Goal: Transaction & Acquisition: Book appointment/travel/reservation

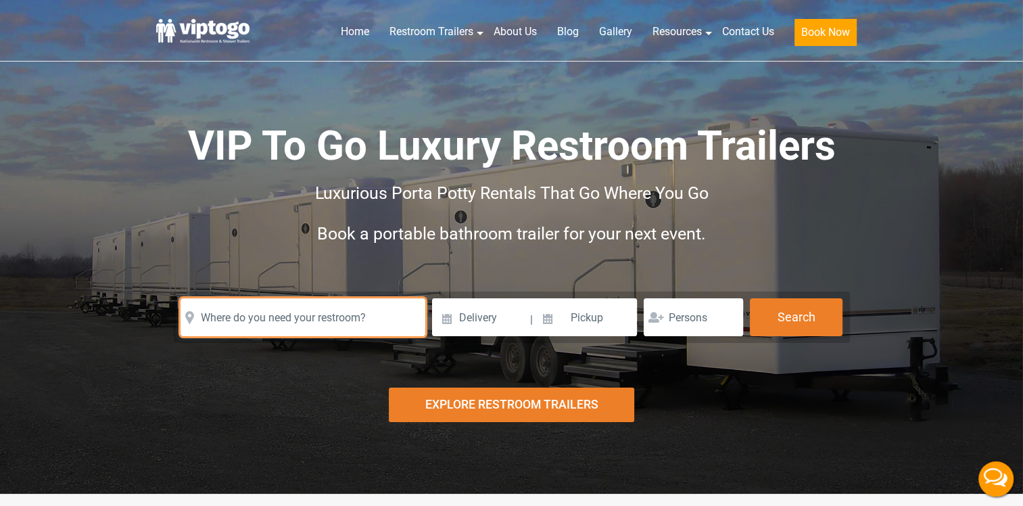
click at [372, 317] on input "text" at bounding box center [303, 317] width 245 height 38
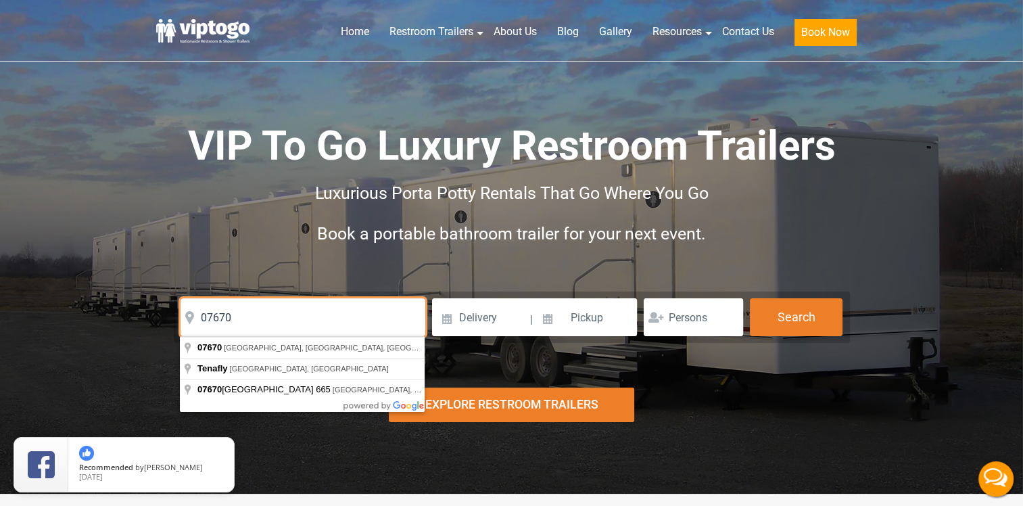
type input "07670"
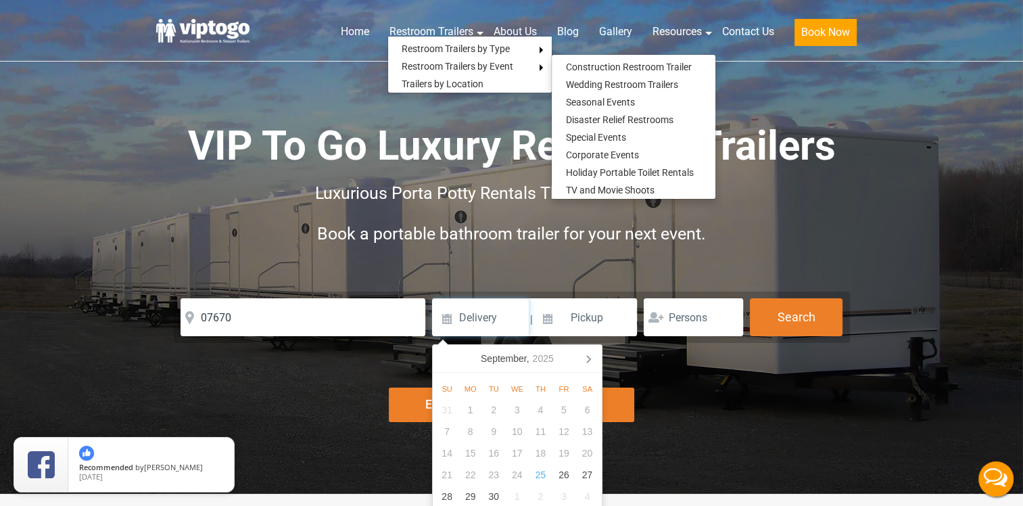
click at [498, 318] on input at bounding box center [480, 317] width 97 height 38
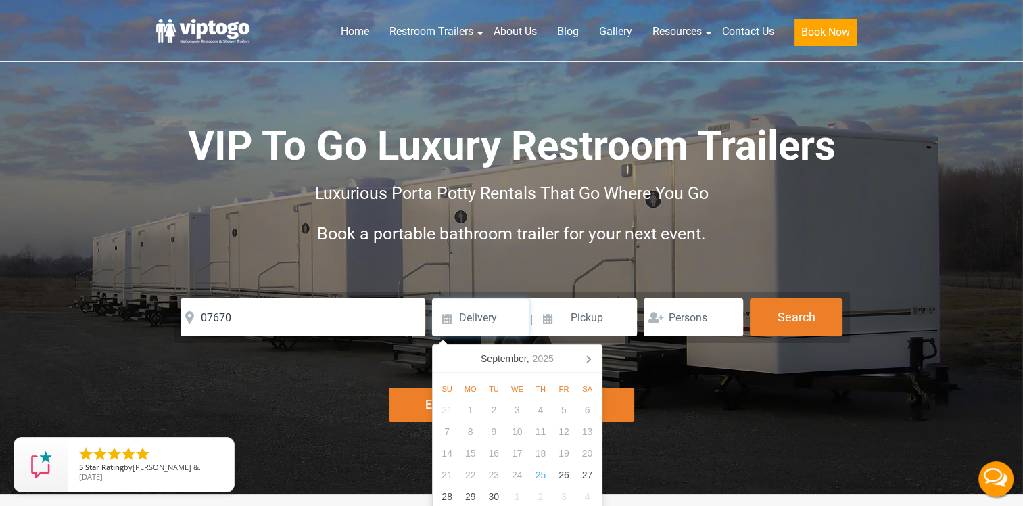
click at [484, 315] on input at bounding box center [480, 317] width 97 height 38
click at [492, 315] on input "10/" at bounding box center [480, 317] width 97 height 38
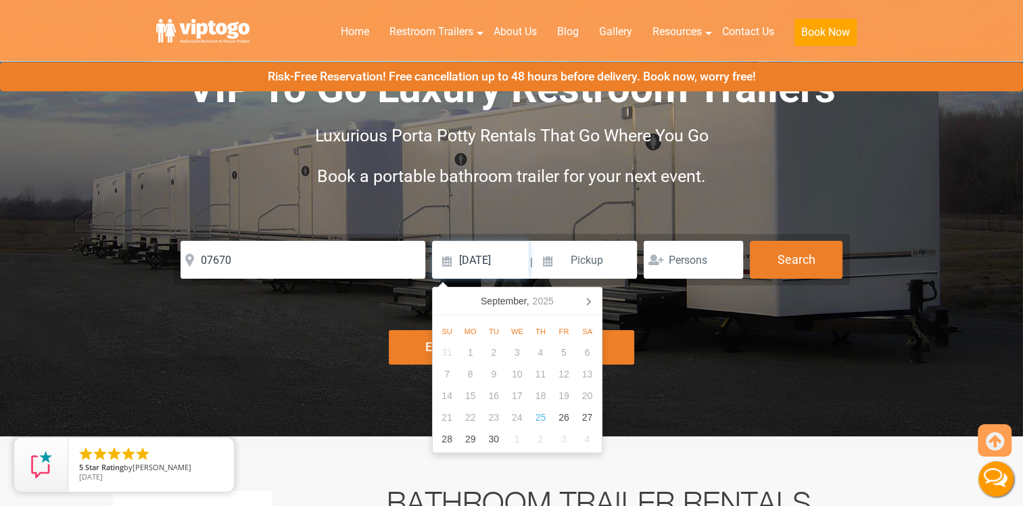
scroll to position [135, 0]
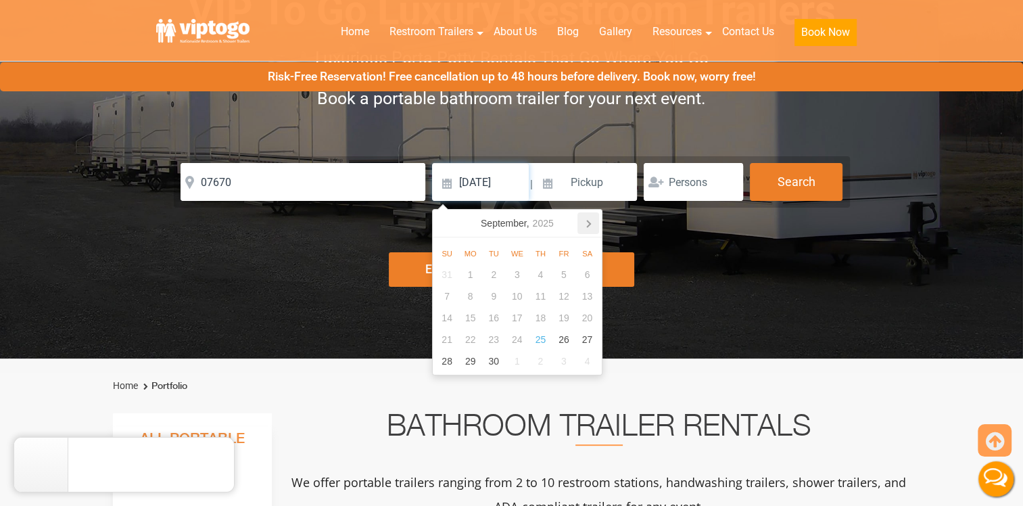
click at [585, 219] on icon at bounding box center [589, 223] width 22 height 22
click at [473, 320] on div "13" at bounding box center [471, 318] width 24 height 22
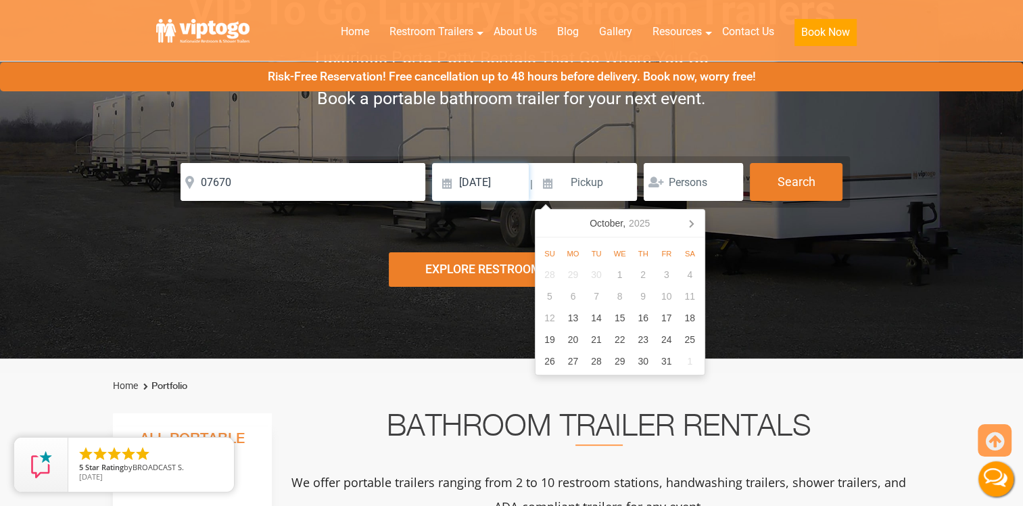
click at [487, 185] on input "10/13/2025" at bounding box center [480, 182] width 97 height 38
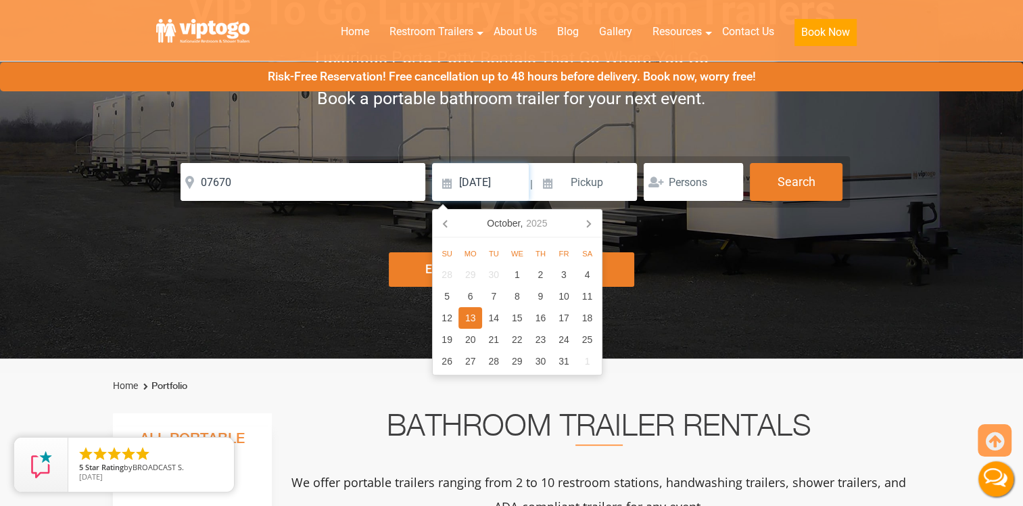
type input "10/11/2025"
click at [584, 185] on input at bounding box center [586, 182] width 103 height 38
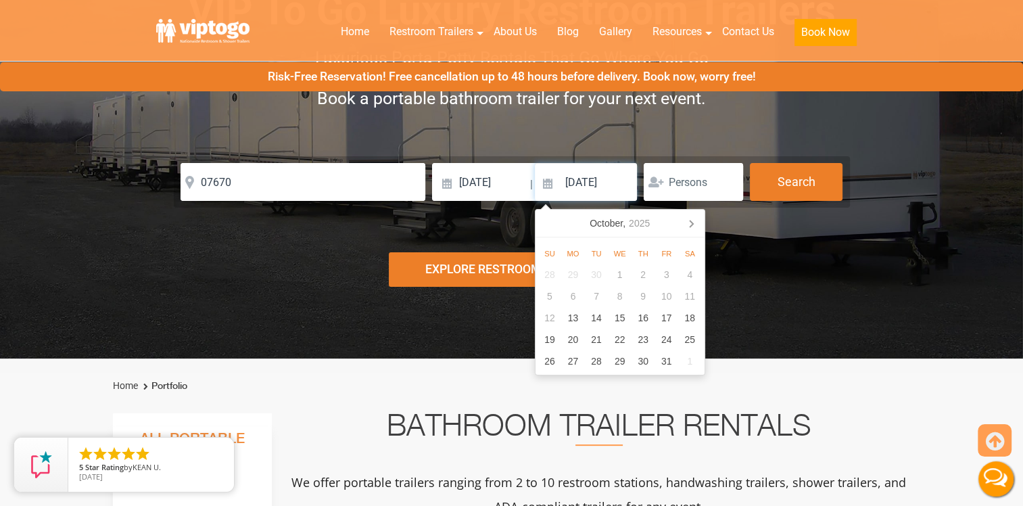
type input "10/13/2025"
click at [698, 177] on input "number" at bounding box center [693, 182] width 99 height 38
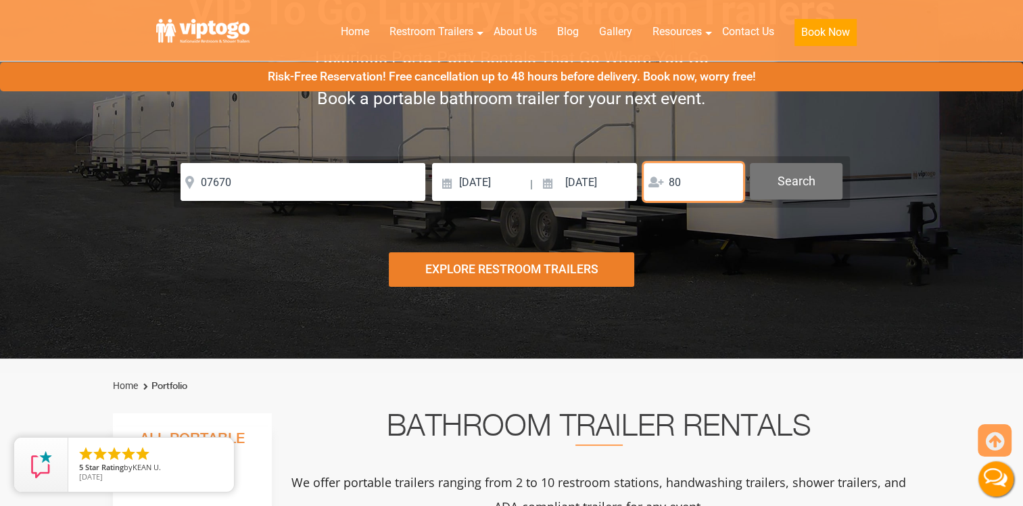
type input "80"
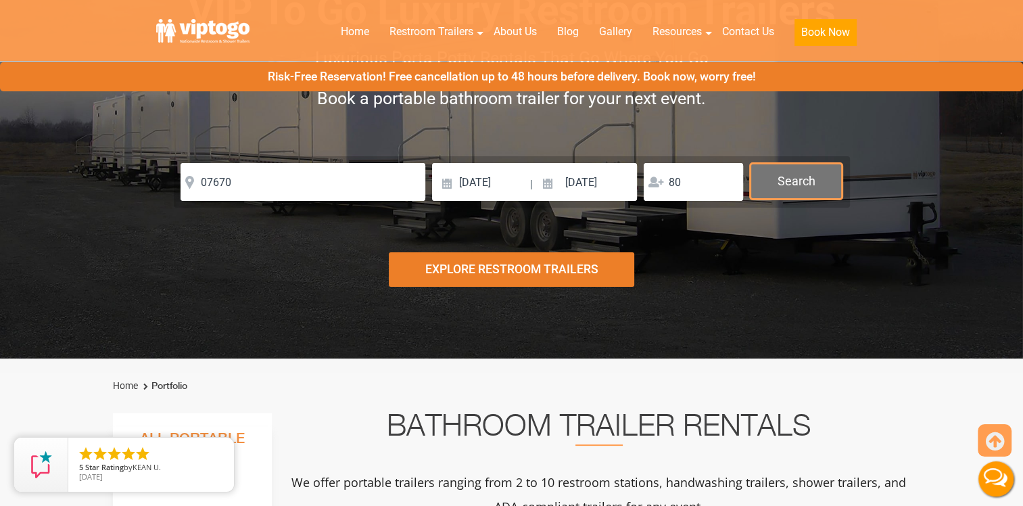
click at [791, 196] on button "Search" at bounding box center [796, 181] width 93 height 37
click at [791, 187] on button "Search" at bounding box center [796, 181] width 93 height 37
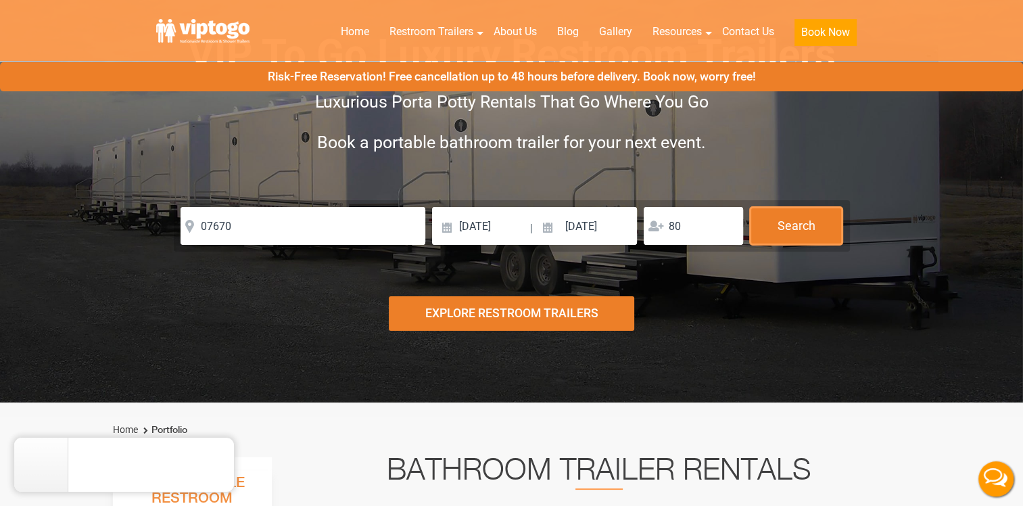
scroll to position [68, 0]
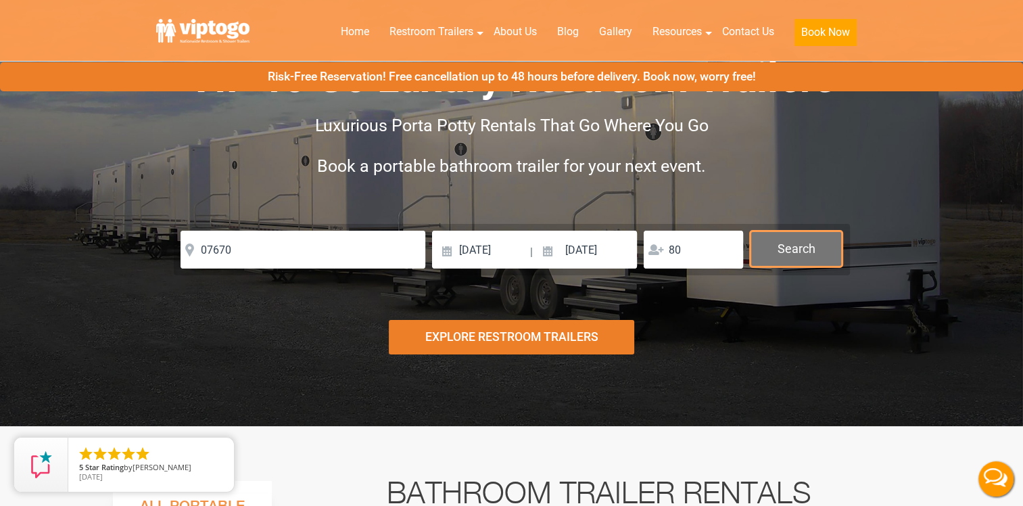
click at [789, 249] on button "Search" at bounding box center [796, 249] width 93 height 37
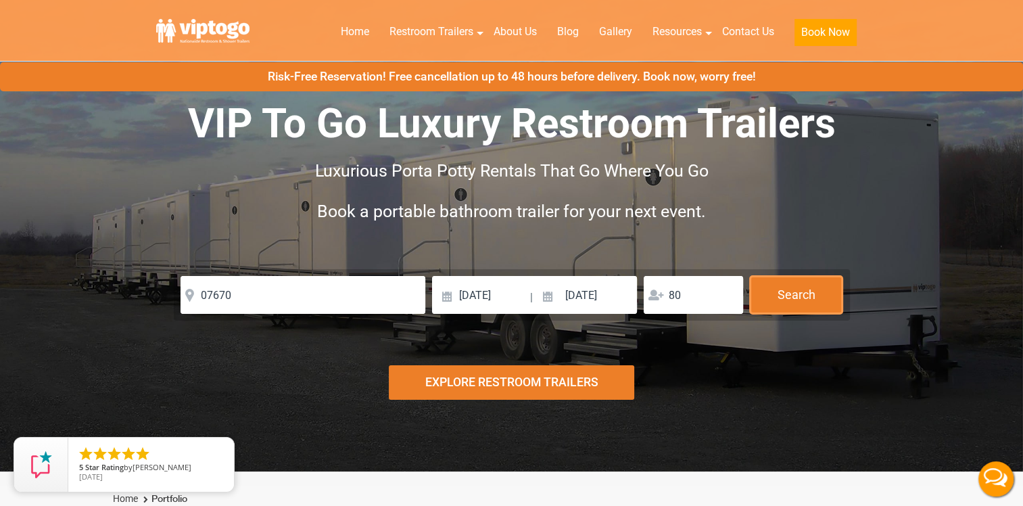
scroll to position [0, 0]
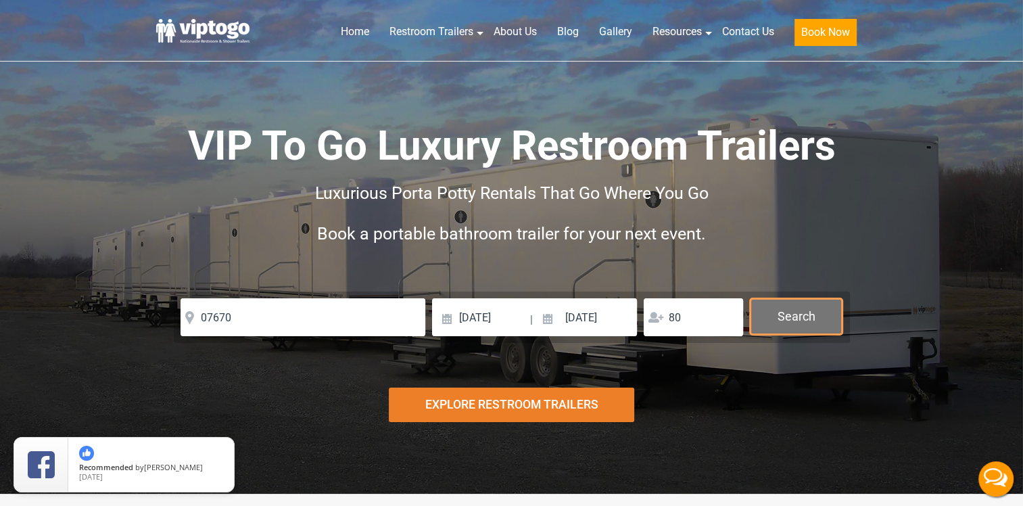
click at [793, 306] on button "Search" at bounding box center [796, 316] width 93 height 37
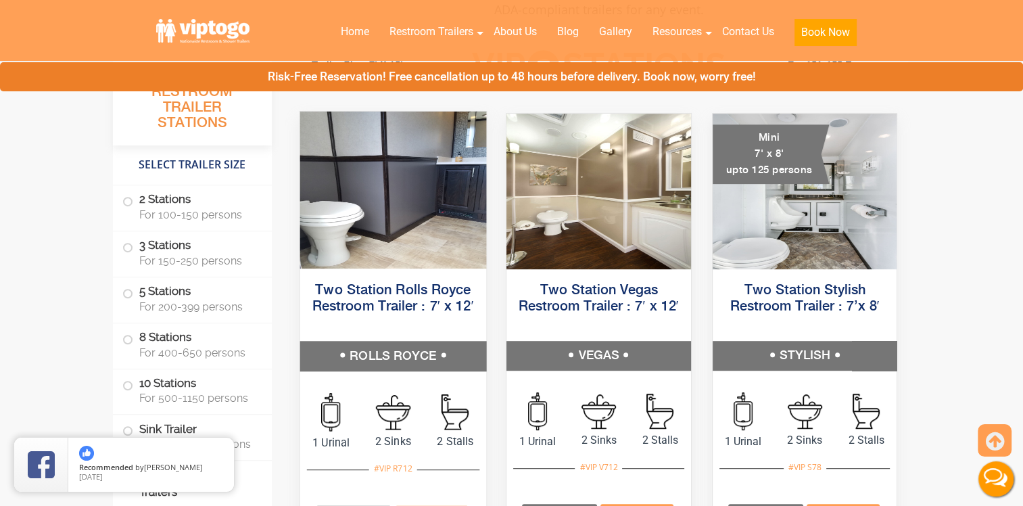
scroll to position [609, 0]
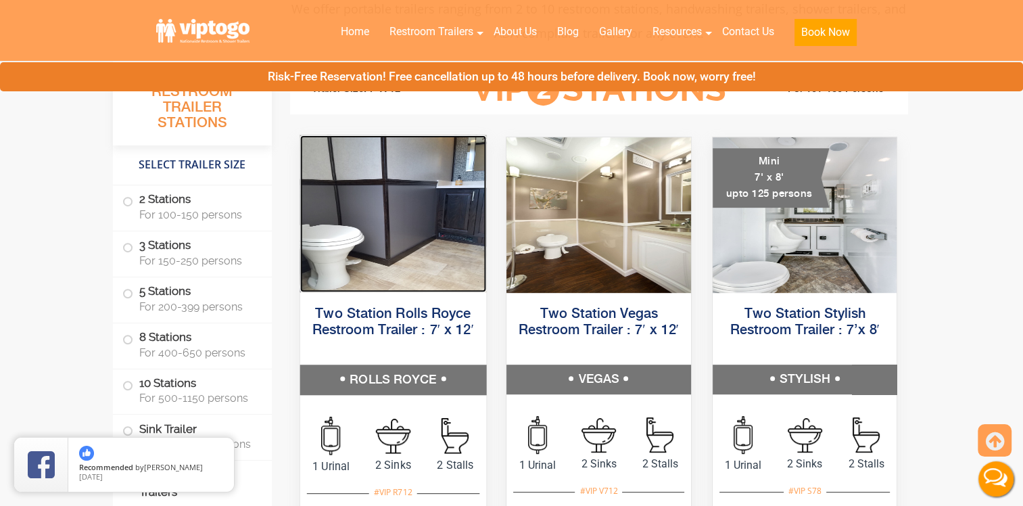
click at [365, 261] on img at bounding box center [393, 213] width 186 height 157
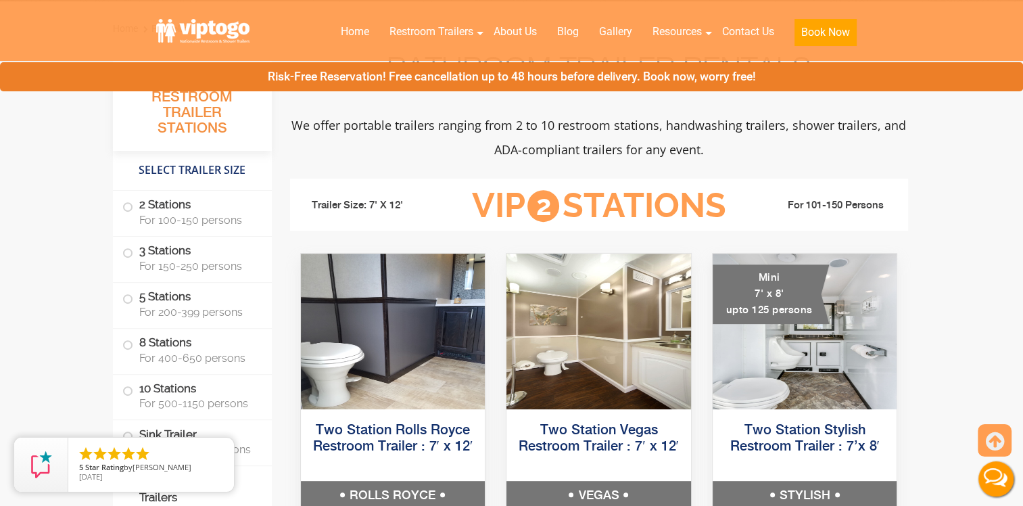
scroll to position [473, 0]
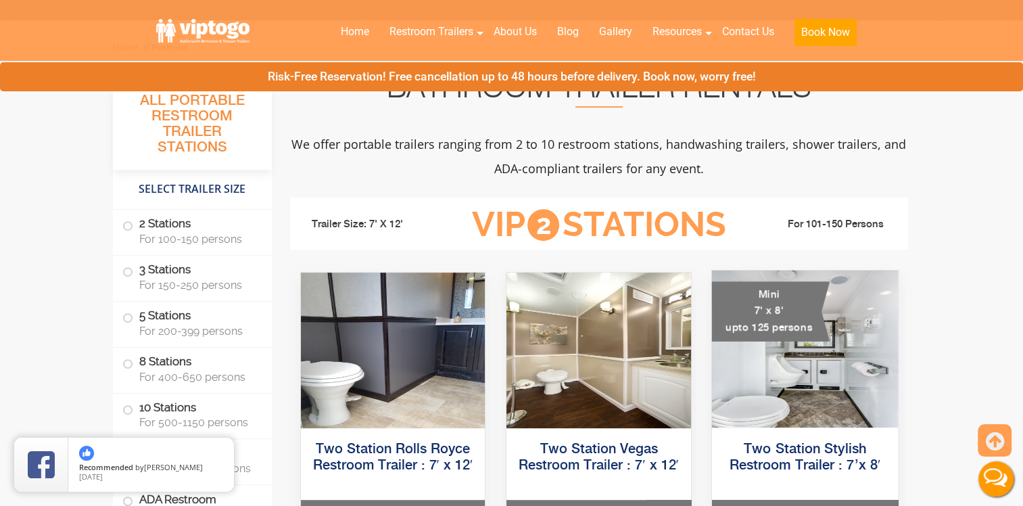
click at [755, 316] on div "Mini 7' x 8' upto 125 persons" at bounding box center [771, 311] width 118 height 60
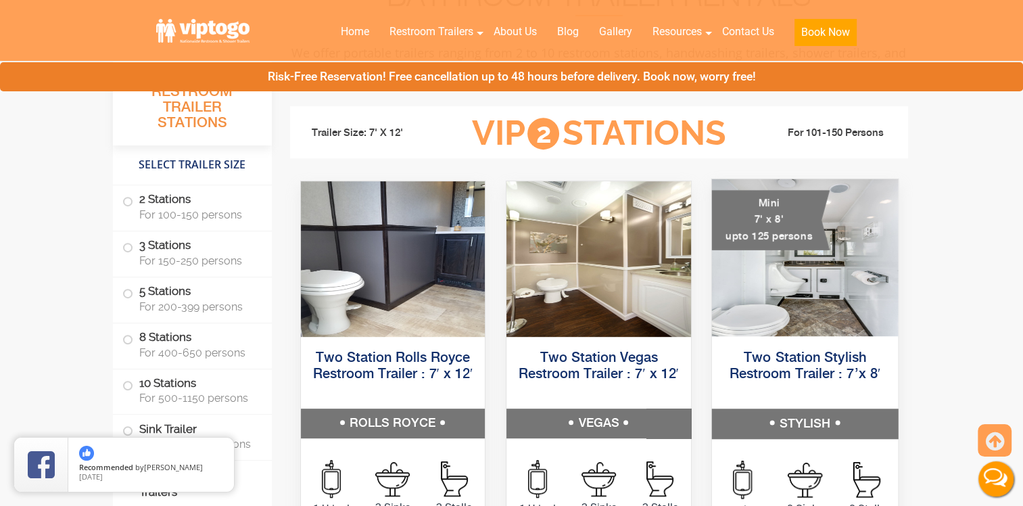
scroll to position [541, 0]
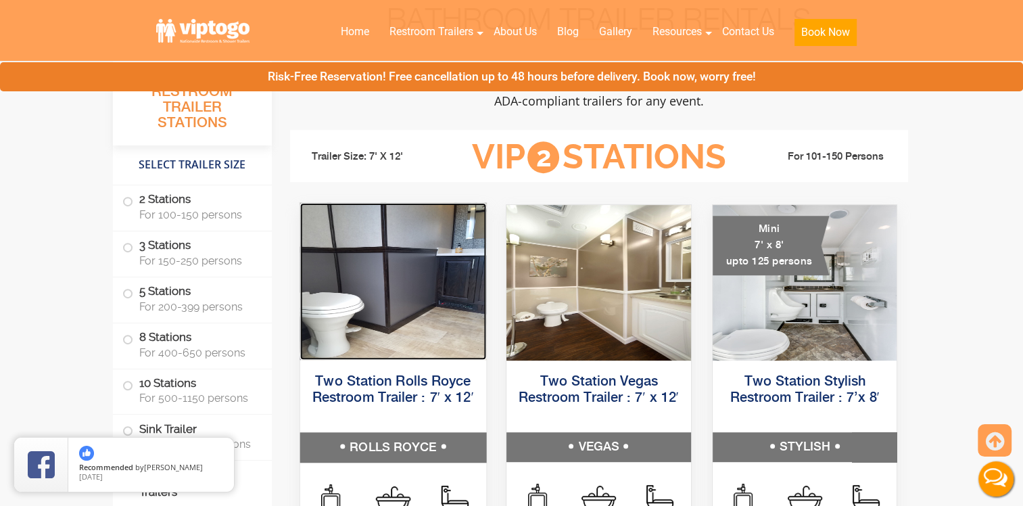
click at [359, 296] on img at bounding box center [393, 281] width 186 height 157
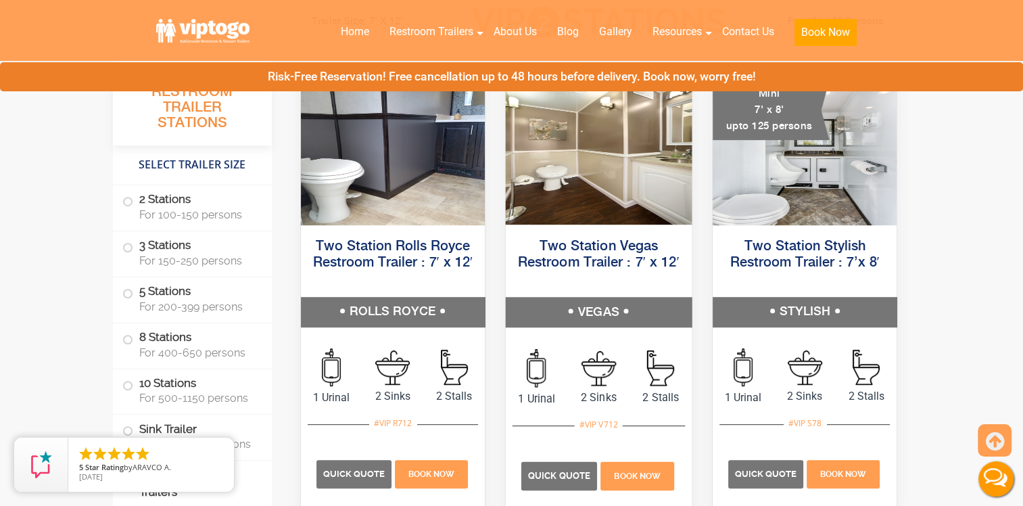
scroll to position [744, 0]
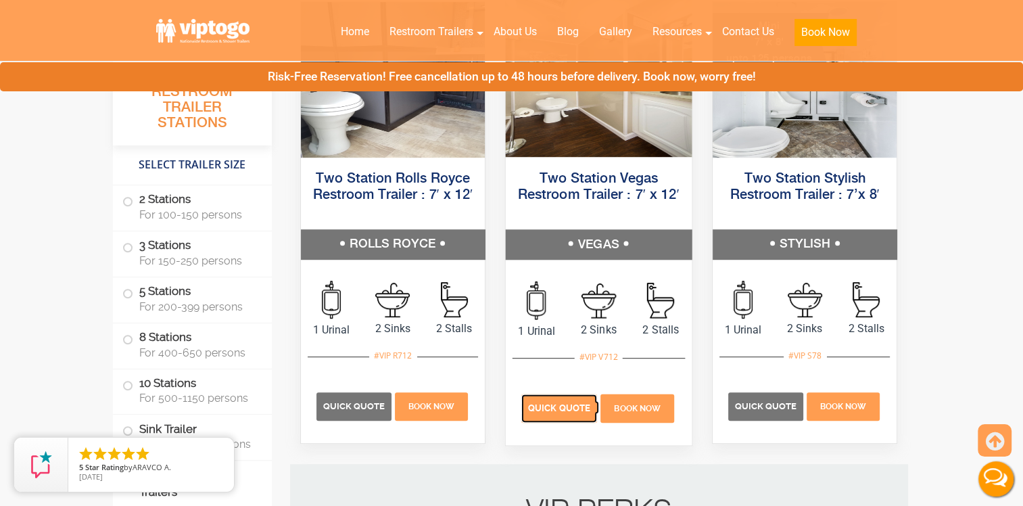
click at [563, 408] on span "Quick Quote" at bounding box center [559, 408] width 62 height 10
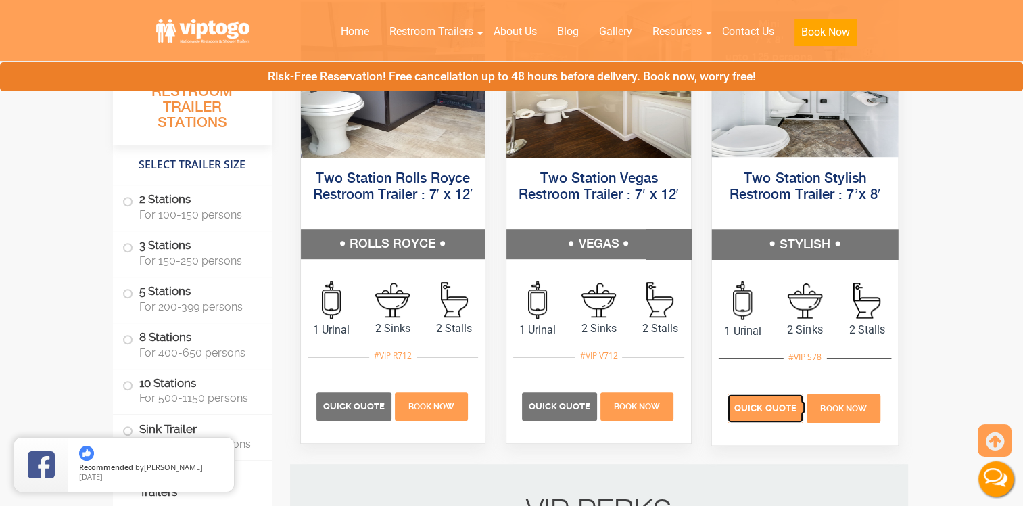
click at [757, 409] on span "Quick Quote" at bounding box center [766, 408] width 62 height 10
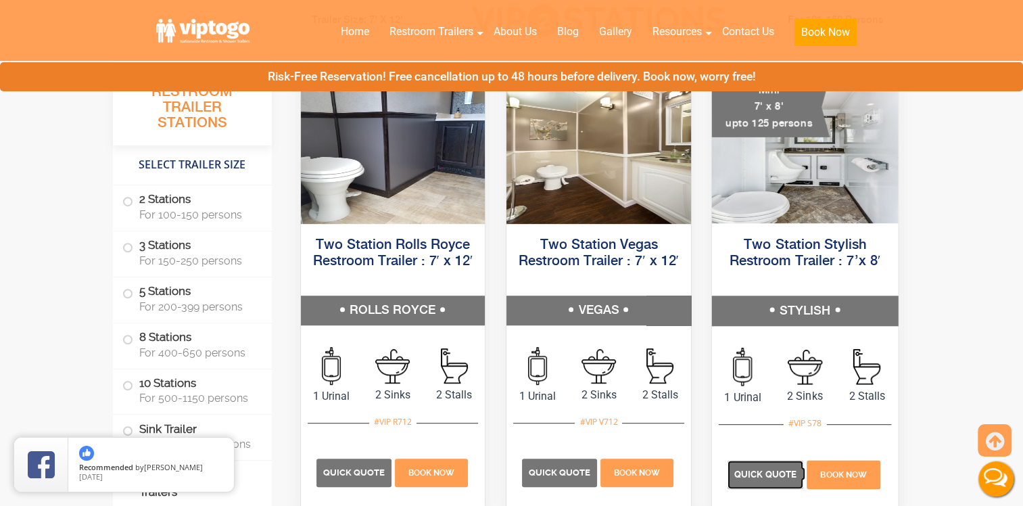
scroll to position [609, 0]
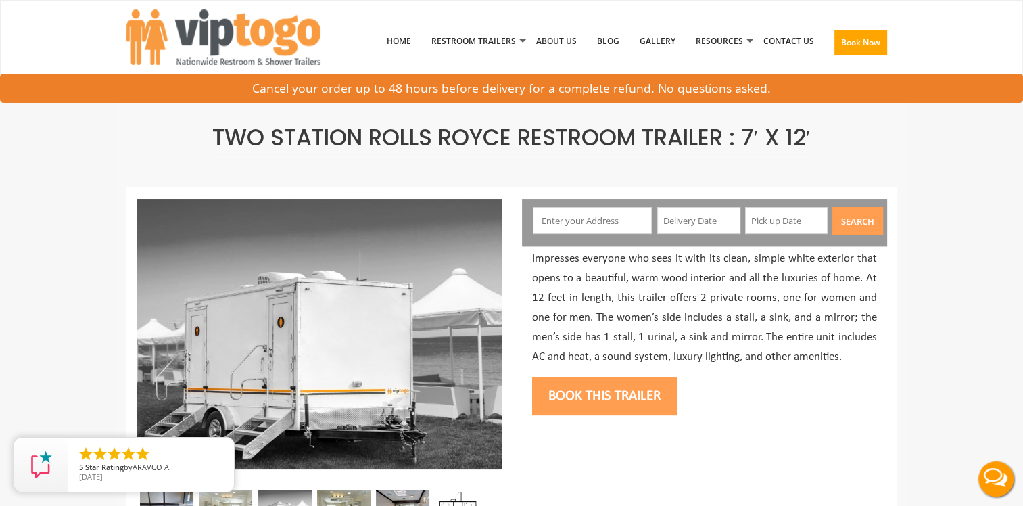
click at [570, 233] on input "text" at bounding box center [592, 220] width 119 height 27
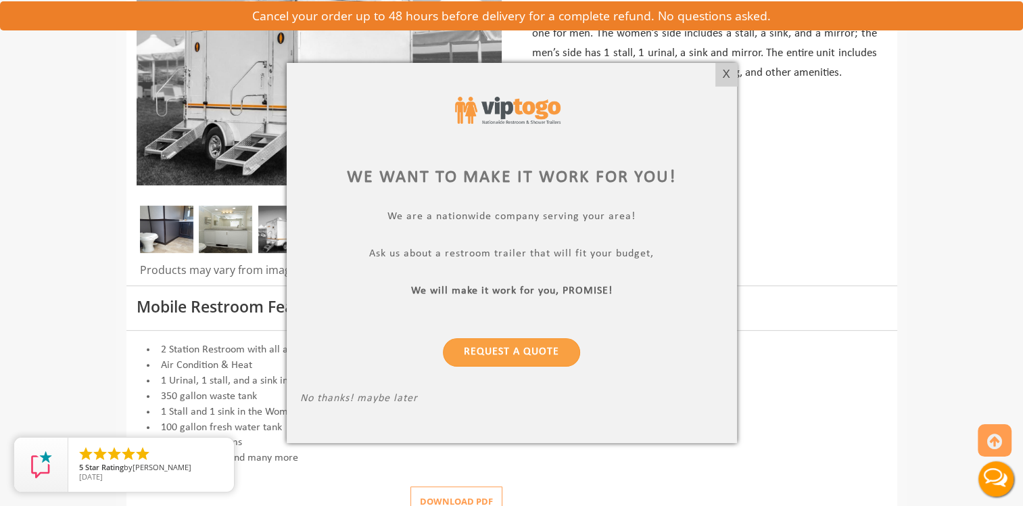
scroll to position [135, 0]
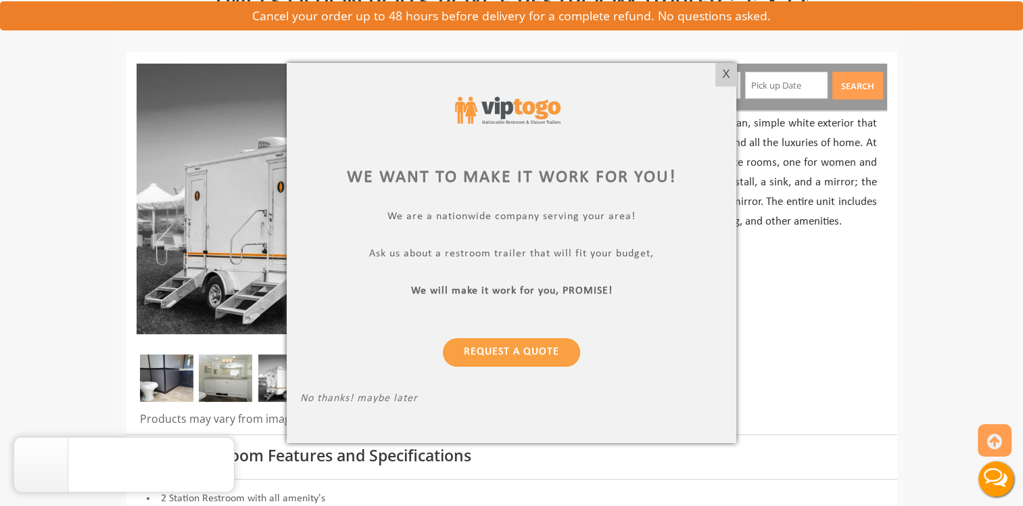
drag, startPoint x: 728, startPoint y: 74, endPoint x: 716, endPoint y: 93, distance: 22.5
click at [728, 74] on div "X" at bounding box center [726, 74] width 21 height 23
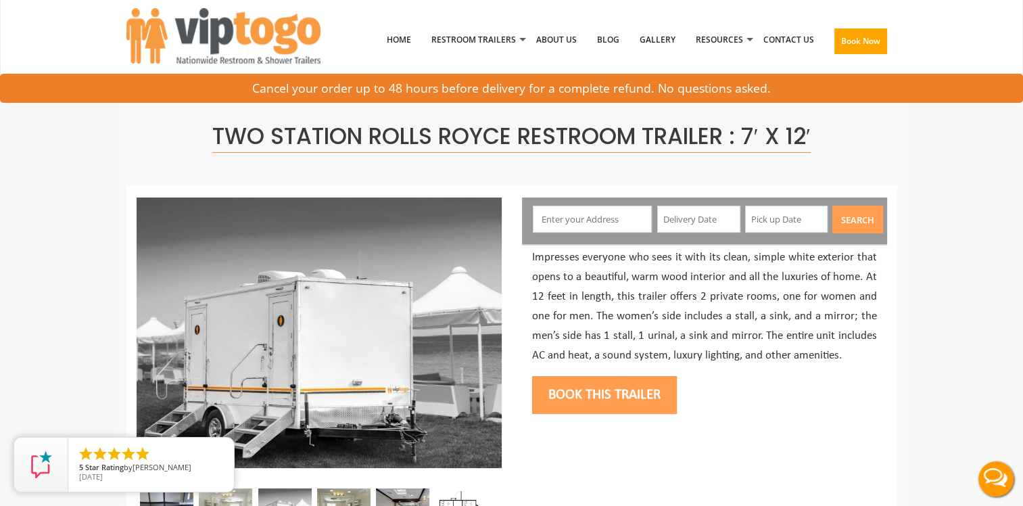
scroll to position [0, 0]
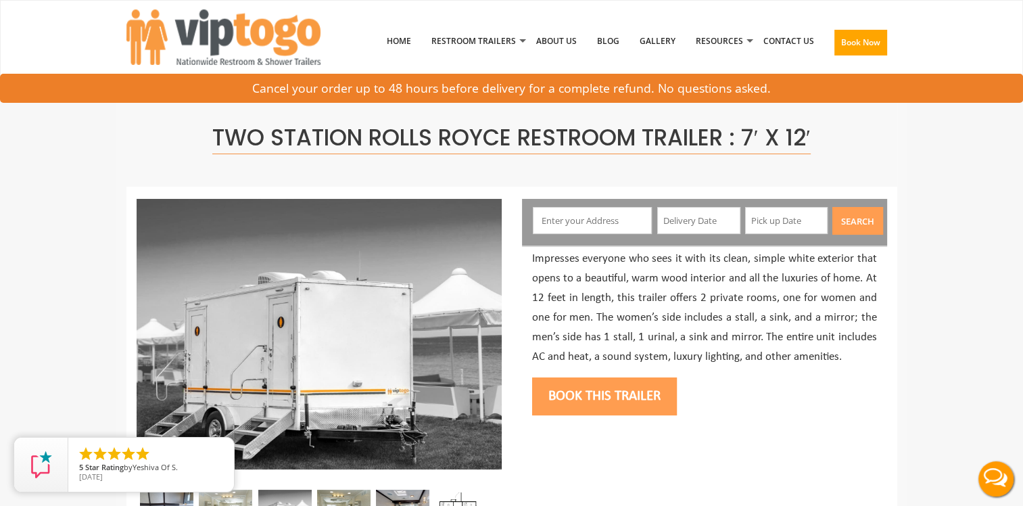
click at [565, 222] on input "text" at bounding box center [592, 220] width 119 height 27
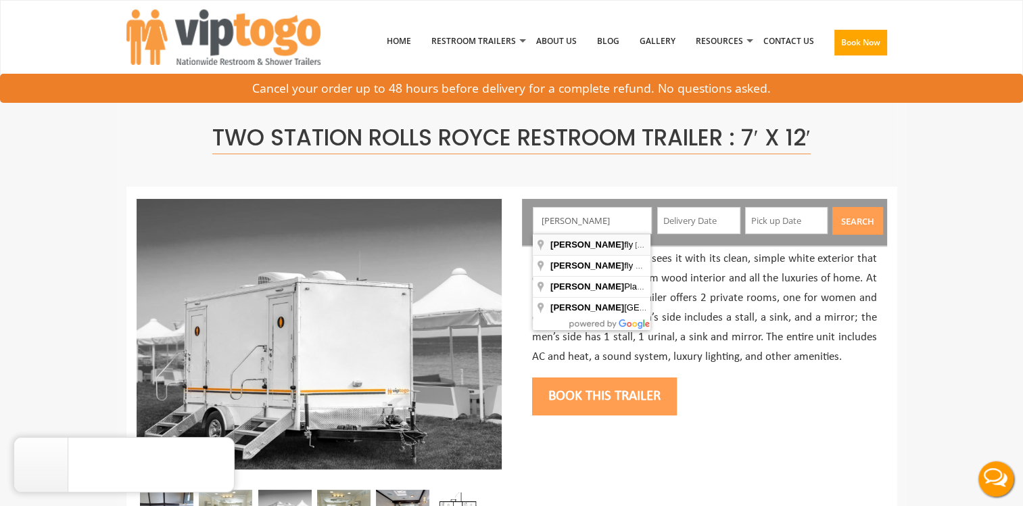
type input "Tenafly, NJ, USA"
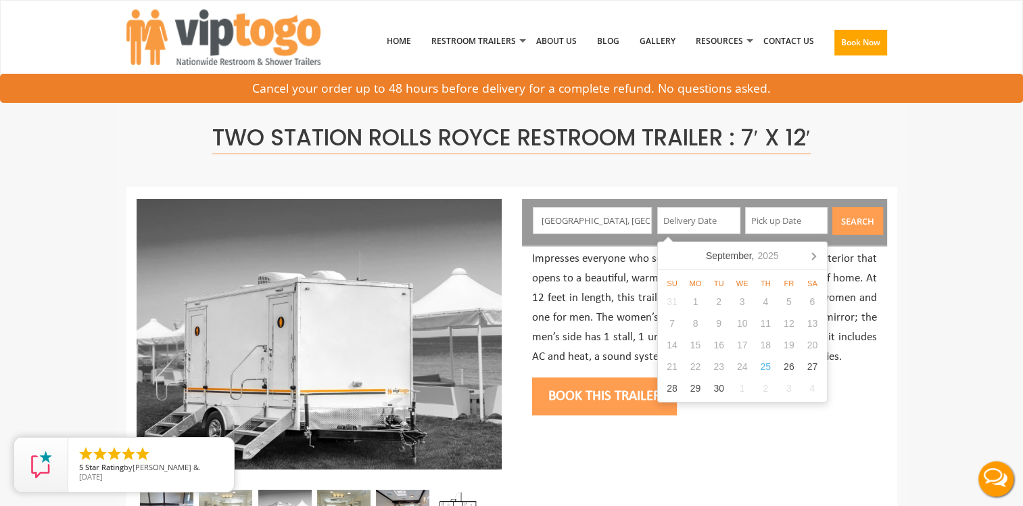
click at [667, 225] on input "text" at bounding box center [698, 220] width 83 height 27
click at [694, 225] on input "text" at bounding box center [698, 220] width 83 height 27
click at [671, 221] on input "text" at bounding box center [698, 220] width 83 height 27
click at [812, 258] on icon at bounding box center [814, 256] width 22 height 22
click at [796, 323] on div "10" at bounding box center [789, 324] width 24 height 22
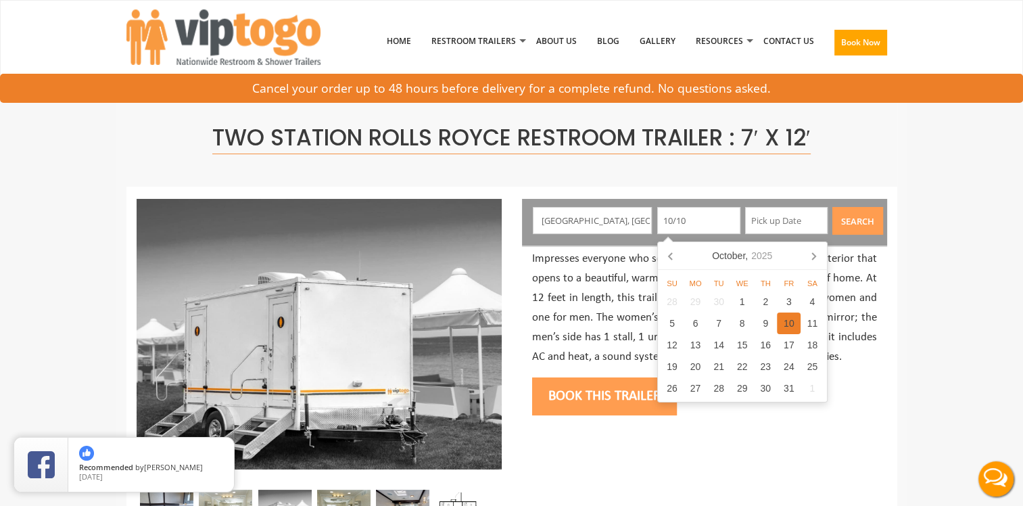
type input "10/10/2025"
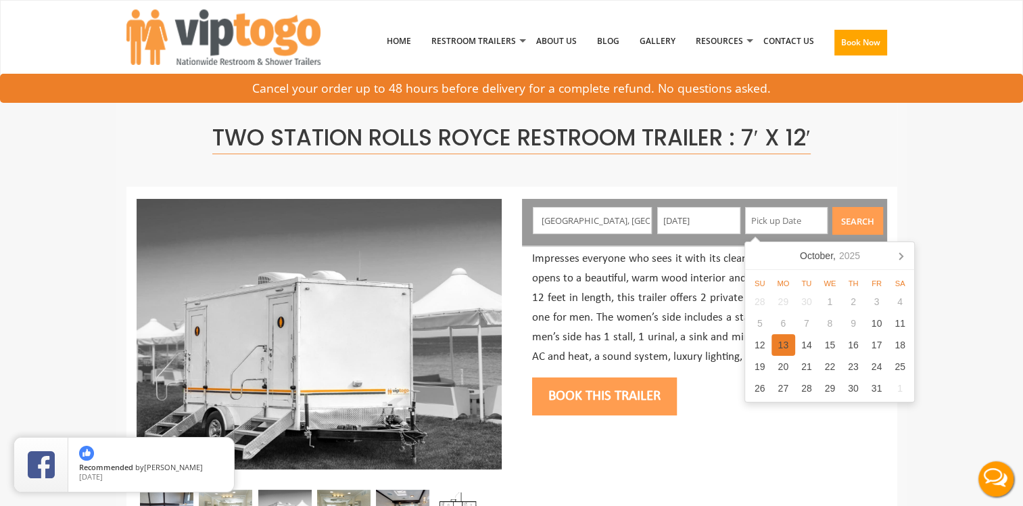
click at [786, 350] on div "13" at bounding box center [784, 345] width 24 height 22
type input "10/13/2025"
click at [854, 223] on button "Search" at bounding box center [858, 221] width 51 height 28
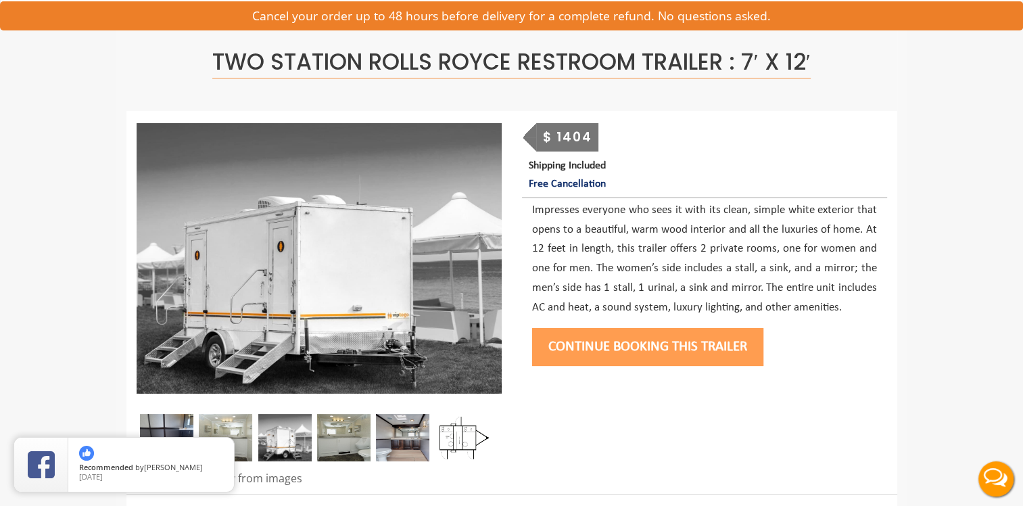
scroll to position [68, 0]
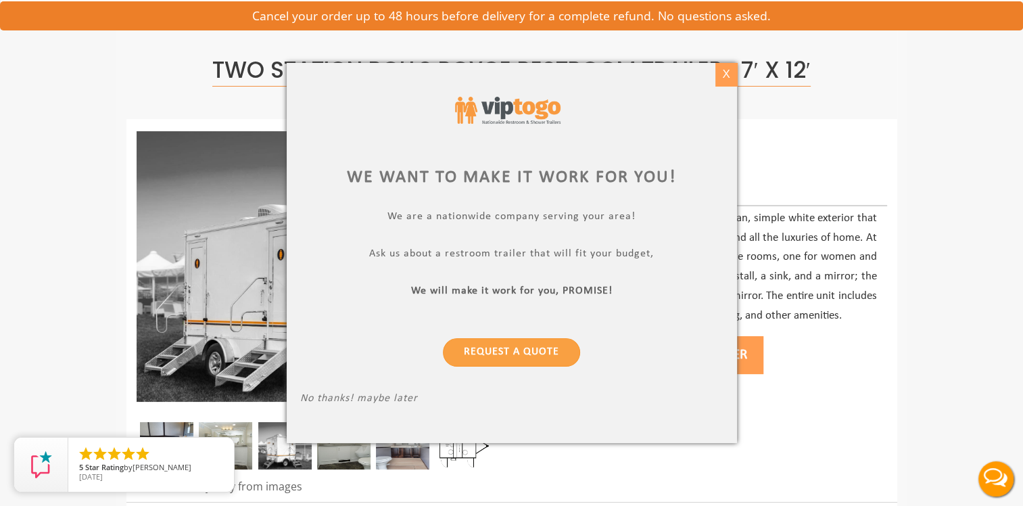
click at [725, 77] on div "X" at bounding box center [726, 74] width 21 height 23
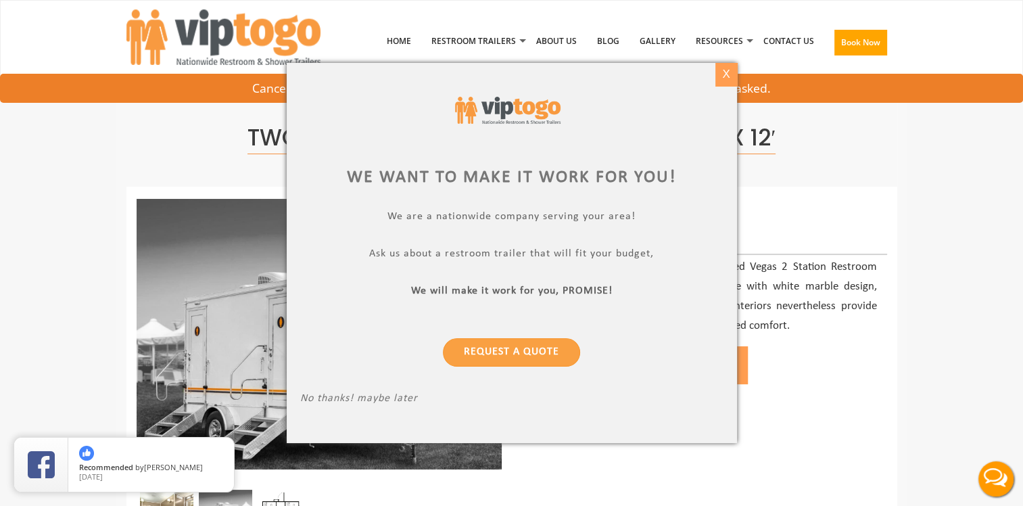
click at [724, 74] on div "X" at bounding box center [726, 74] width 21 height 23
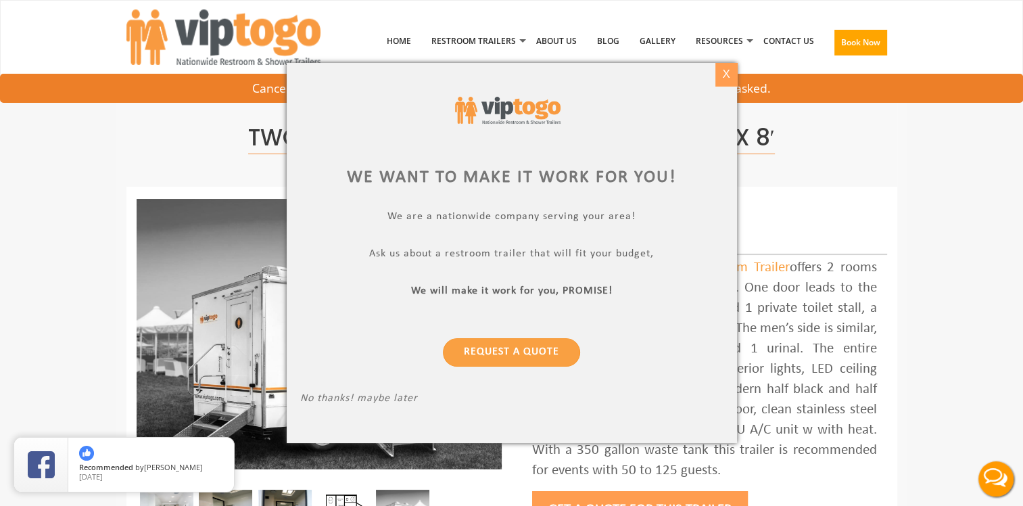
click at [728, 74] on div "X" at bounding box center [726, 74] width 21 height 23
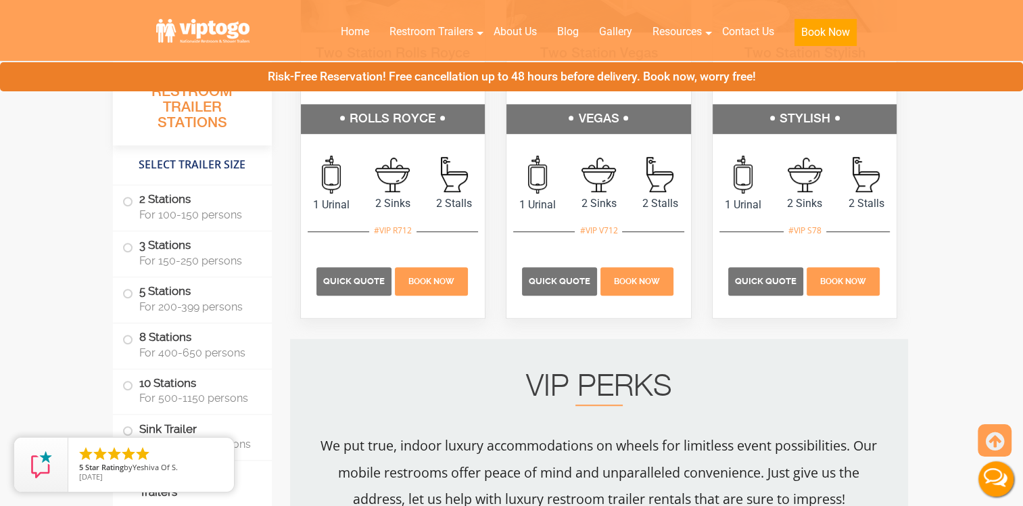
scroll to position [879, 0]
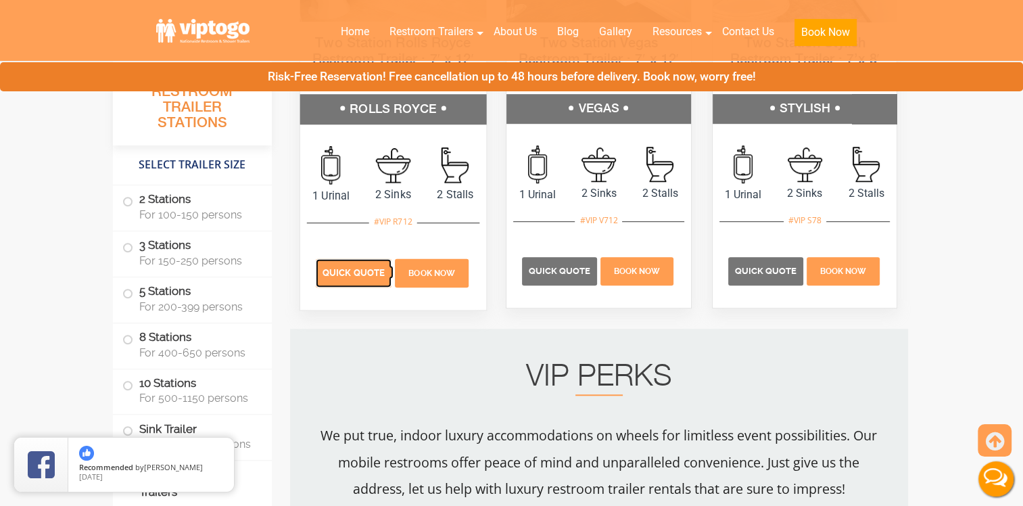
click at [354, 276] on span "Quick Quote" at bounding box center [354, 273] width 62 height 10
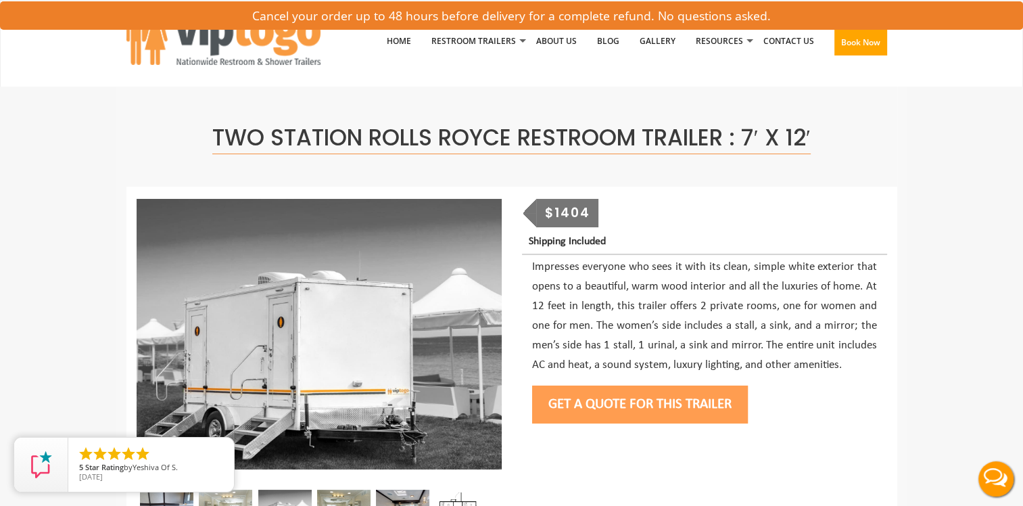
scroll to position [68, 0]
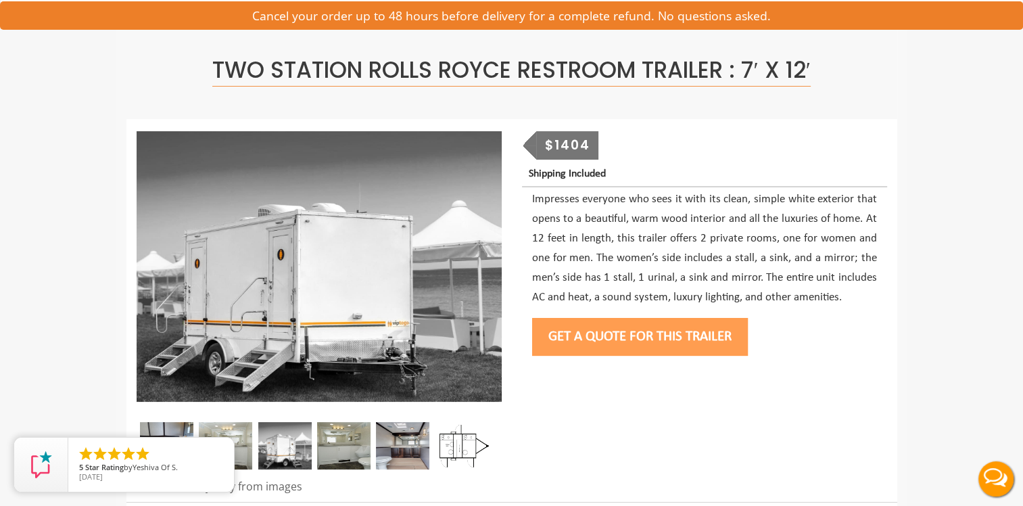
click at [603, 338] on button "Get a Quote for this Trailer" at bounding box center [640, 337] width 216 height 38
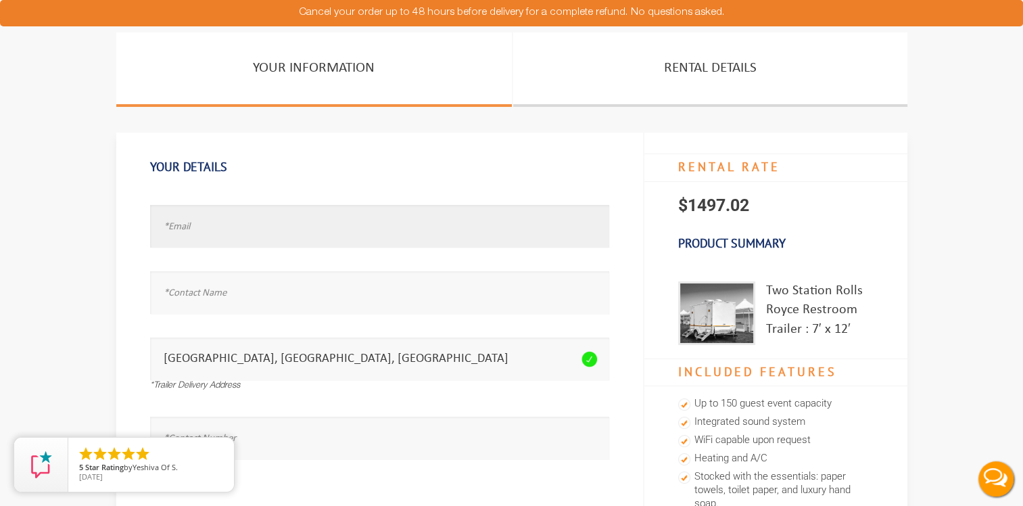
click at [205, 225] on input "text" at bounding box center [379, 226] width 459 height 43
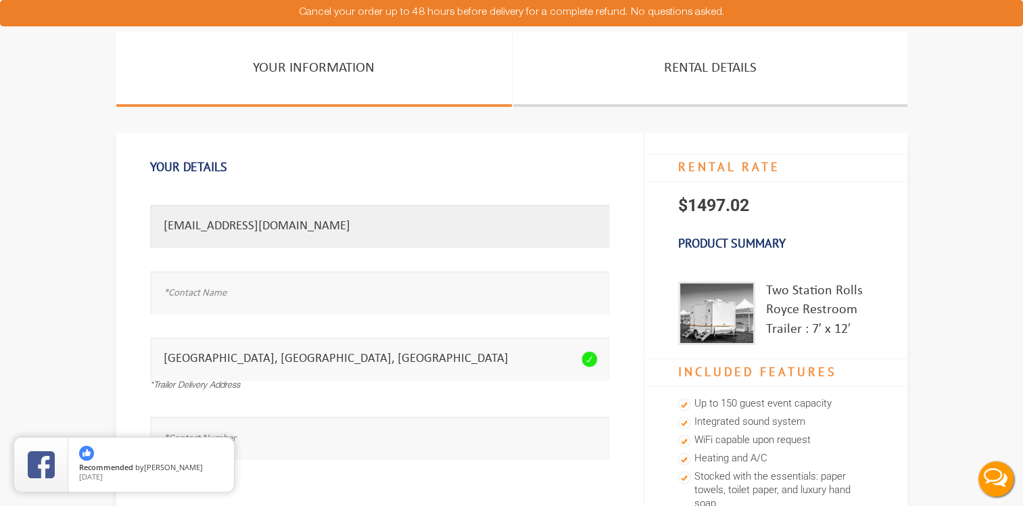
type input "[EMAIL_ADDRESS][DOMAIN_NAME]"
click at [249, 307] on input "text" at bounding box center [379, 292] width 459 height 43
type input "R"
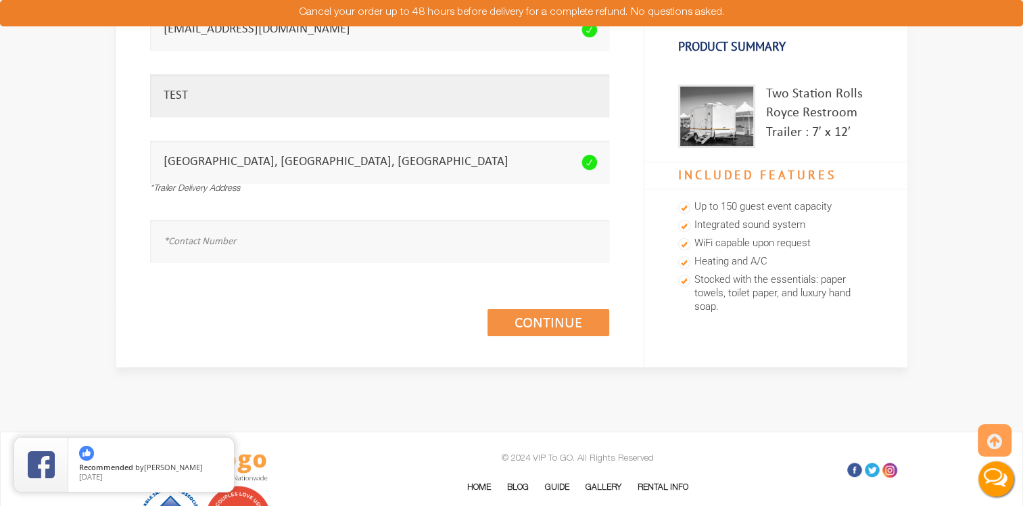
scroll to position [203, 0]
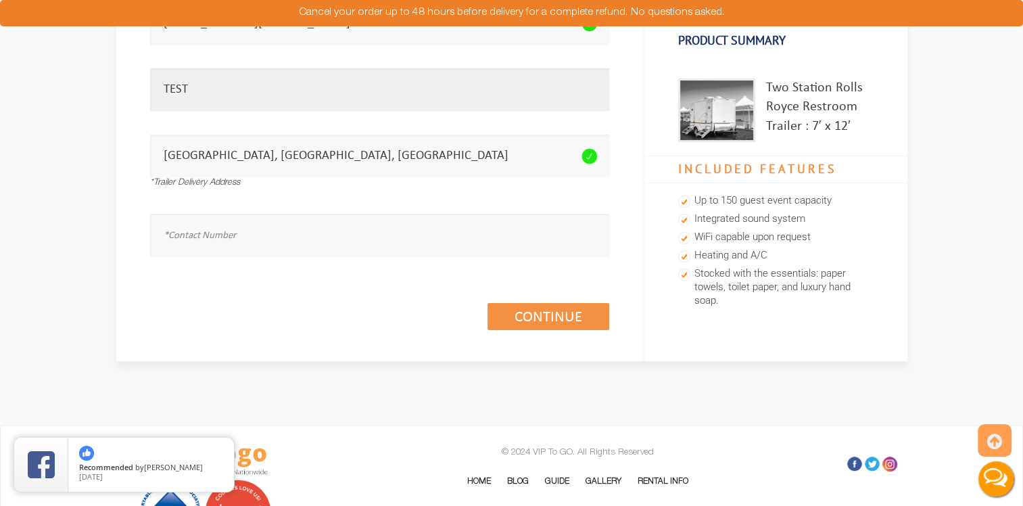
type input "TEST"
click at [223, 197] on div "Phone number seems invalid." at bounding box center [379, 230] width 459 height 66
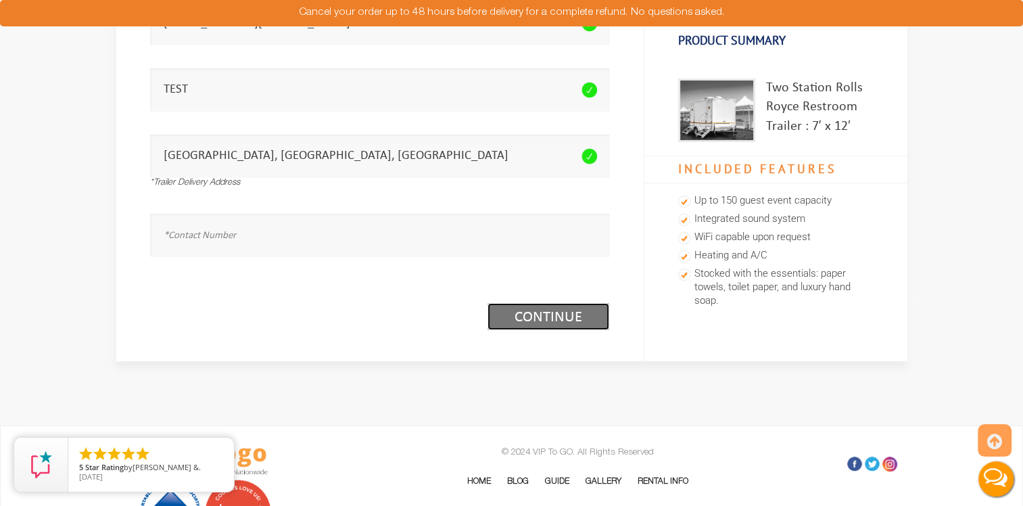
click at [538, 318] on link "Continue (1/3)" at bounding box center [549, 316] width 122 height 27
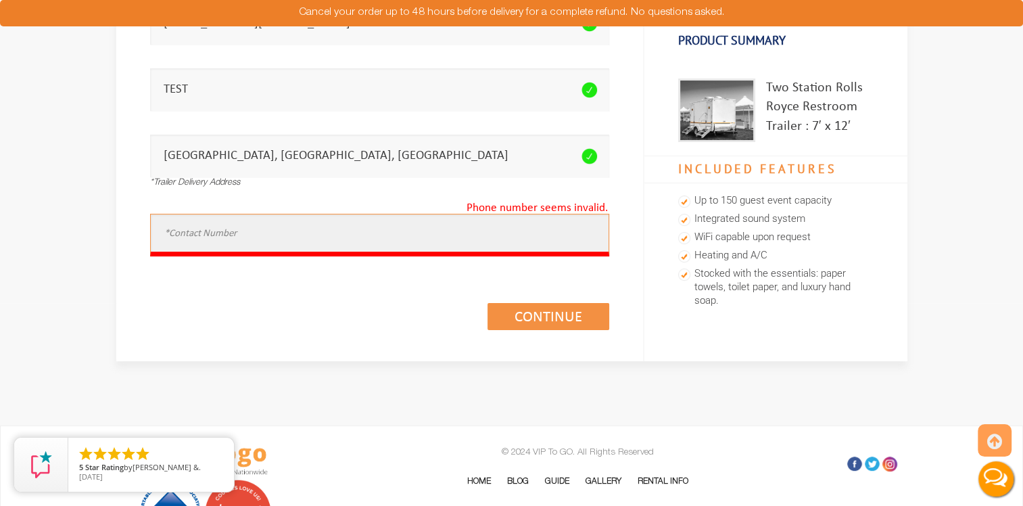
click at [206, 233] on input "text" at bounding box center [379, 235] width 459 height 43
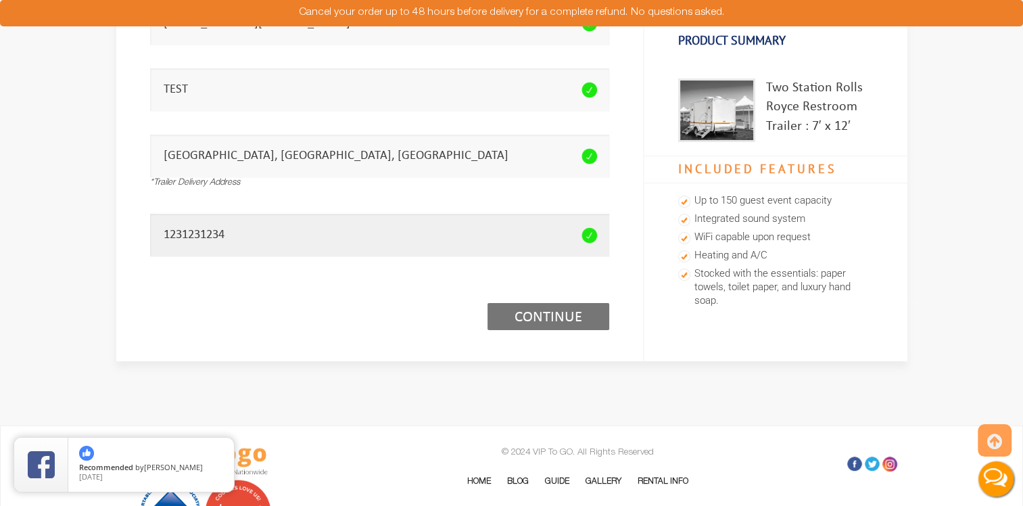
type input "1231231234"
click at [555, 318] on link "Continue (1/3)" at bounding box center [549, 316] width 122 height 27
